Goal: Task Accomplishment & Management: Use online tool/utility

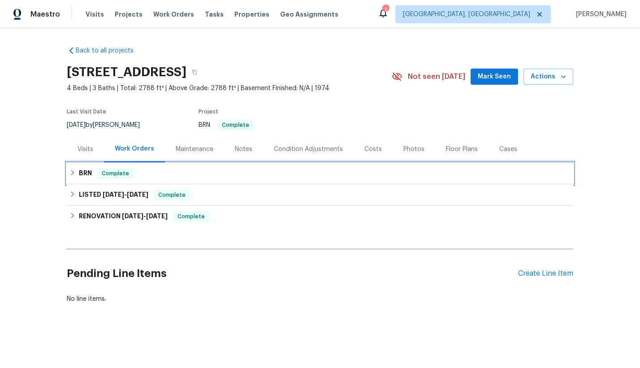
click at [99, 173] on span "Complete" at bounding box center [115, 173] width 35 height 9
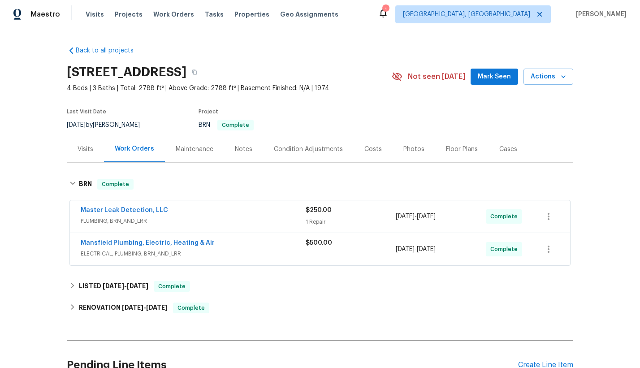
click at [223, 240] on div "Mansfield Plumbing, Electric, Heating & Air" at bounding box center [193, 244] width 225 height 11
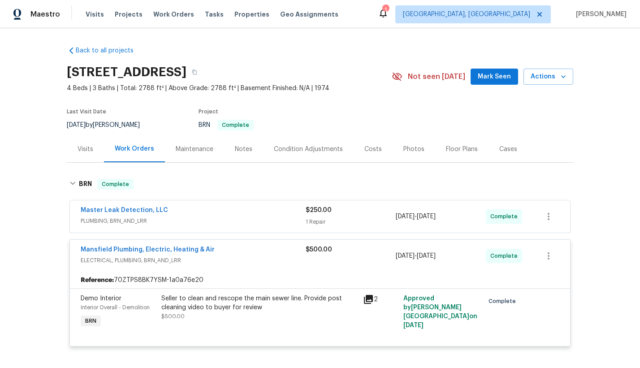
click at [221, 210] on div "Master Leak Detection, LLC" at bounding box center [193, 211] width 225 height 11
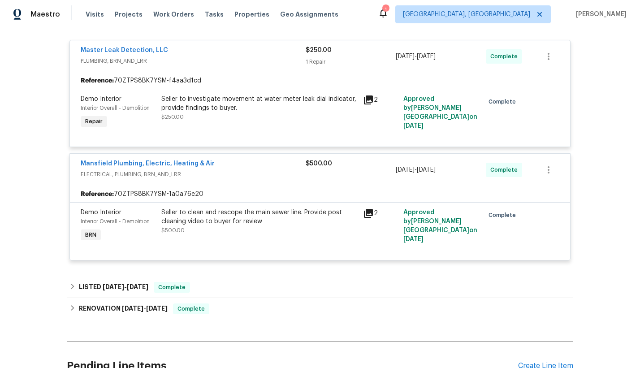
scroll to position [166, 0]
click at [187, 165] on link "Mansfield Plumbing, Electric, Heating & Air" at bounding box center [148, 164] width 134 height 6
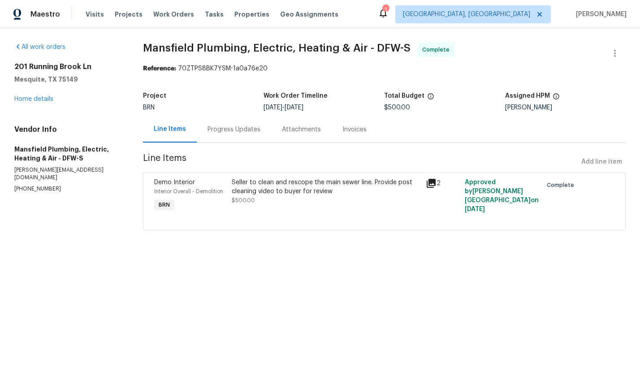
click at [434, 184] on icon at bounding box center [431, 183] width 11 height 11
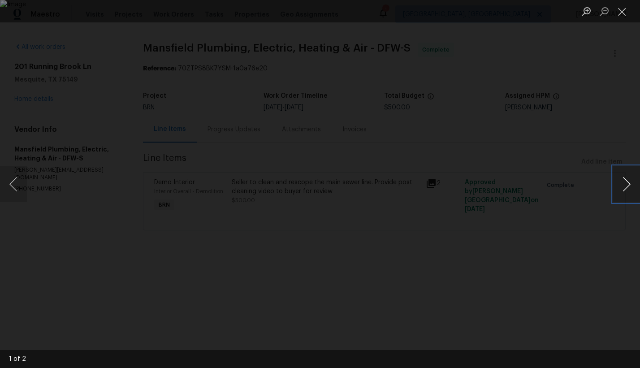
click at [629, 184] on button "Next image" at bounding box center [626, 184] width 27 height 36
click at [550, 170] on div "Lightbox" at bounding box center [320, 184] width 640 height 368
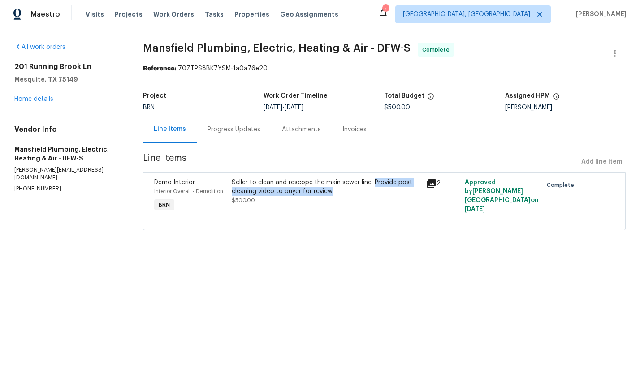
drag, startPoint x: 379, startPoint y: 183, endPoint x: 337, endPoint y: 193, distance: 43.2
click at [337, 193] on div "Seller to clean and rescope the main sewer line. Provide post cleaning video to…" at bounding box center [326, 187] width 189 height 18
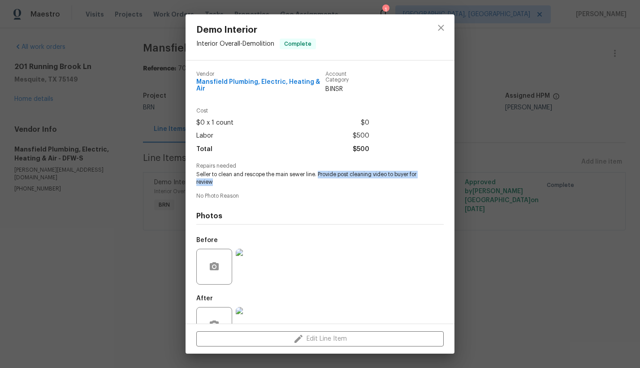
drag, startPoint x: 319, startPoint y: 174, endPoint x: 319, endPoint y: 180, distance: 5.8
click at [319, 180] on span "Seller to clean and rescope the main sewer line. Provide post cleaning video to…" at bounding box center [307, 178] width 223 height 15
copy span "Provide post cleaning video to buyer for review"
